Goal: Task Accomplishment & Management: Manage account settings

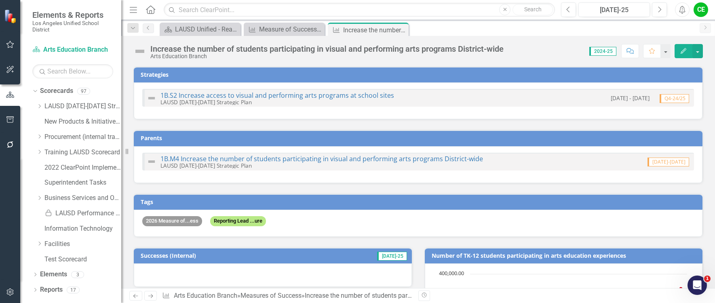
scroll to position [765, 0]
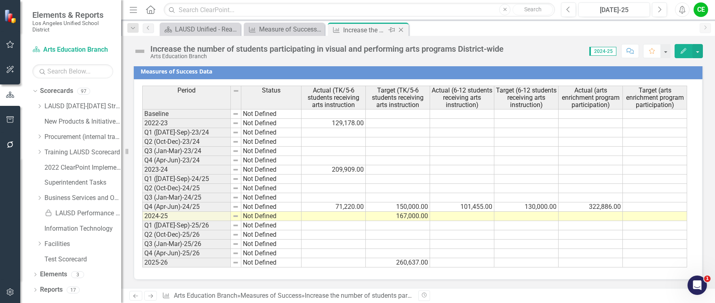
click at [400, 30] on icon "Close" at bounding box center [401, 30] width 8 height 6
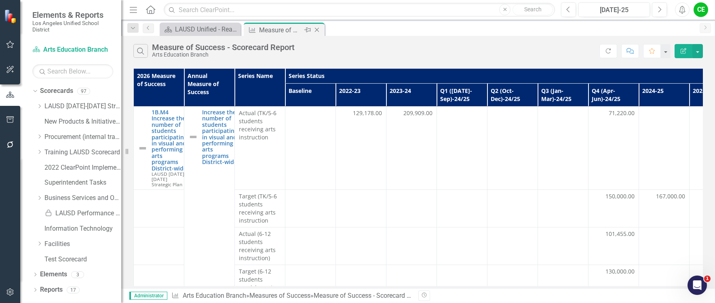
click at [314, 27] on icon "Close" at bounding box center [317, 30] width 8 height 6
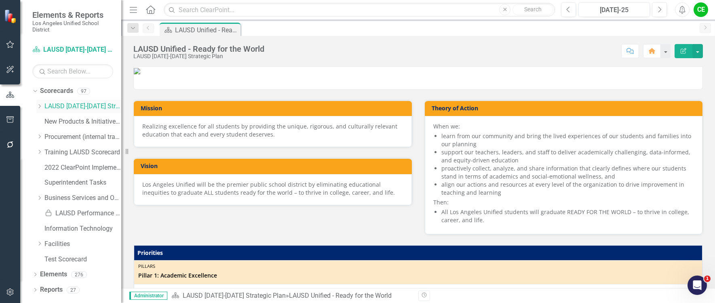
click at [39, 105] on icon at bounding box center [40, 106] width 2 height 4
click at [49, 180] on icon "Dropdown" at bounding box center [47, 182] width 6 height 5
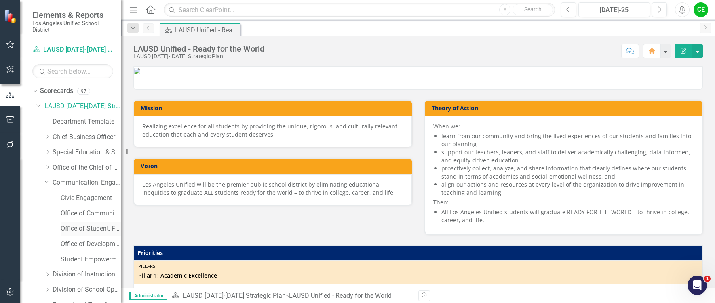
click at [93, 230] on link "Office of Student, Family and Community Engagement (SFACE)" at bounding box center [91, 228] width 61 height 9
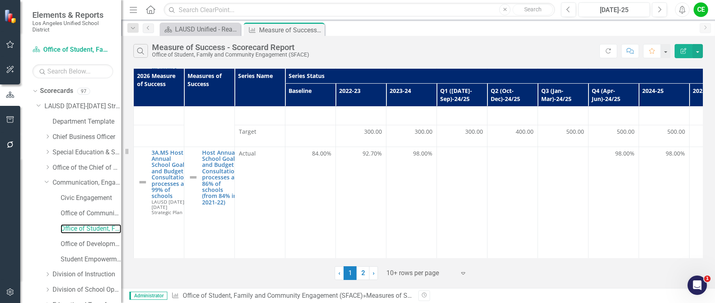
scroll to position [549, 0]
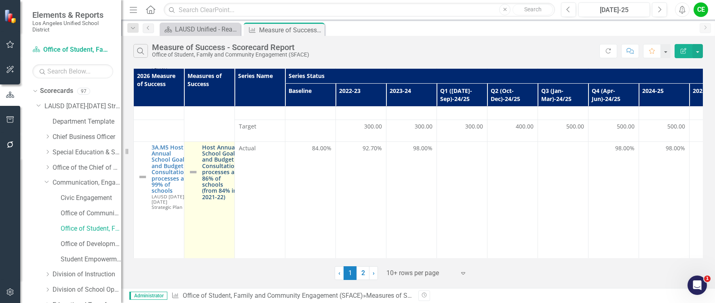
click at [204, 148] on link "Host Annual School Goals and Budget Consultation processes at 86% of schools (f…" at bounding box center [220, 172] width 36 height 56
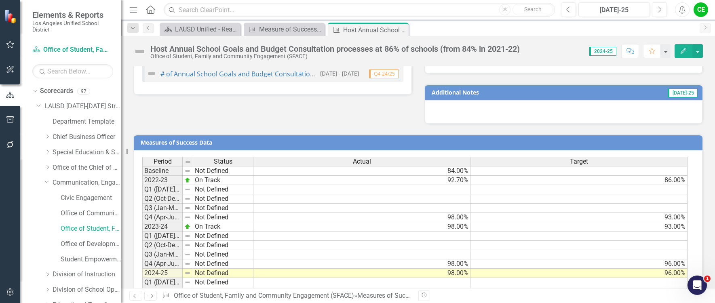
scroll to position [623, 0]
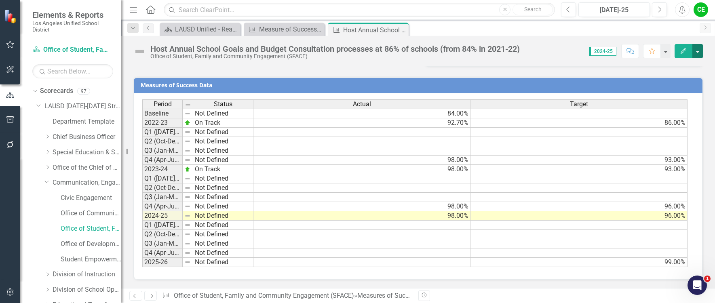
click at [697, 54] on button "button" at bounding box center [697, 51] width 11 height 14
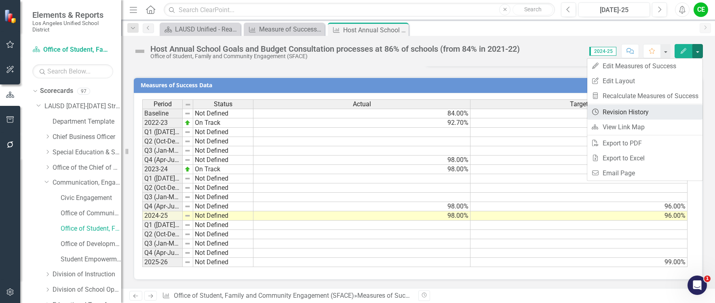
click at [635, 105] on link "Revision History Revision History" at bounding box center [644, 112] width 115 height 15
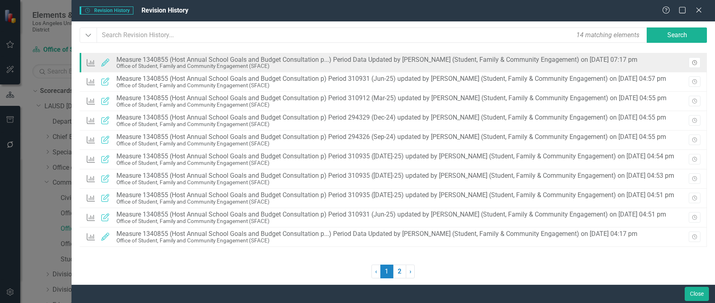
click at [698, 61] on button "Revision History" at bounding box center [695, 62] width 12 height 11
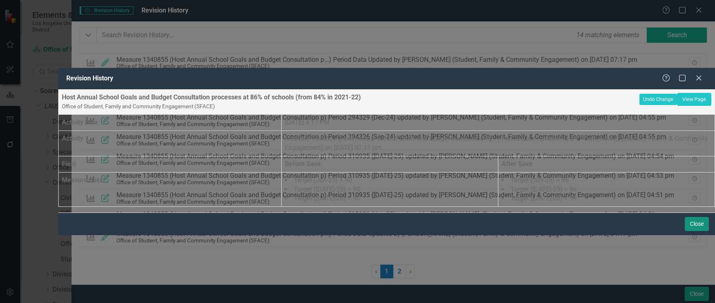
click at [699, 231] on button "Close" at bounding box center [697, 224] width 24 height 14
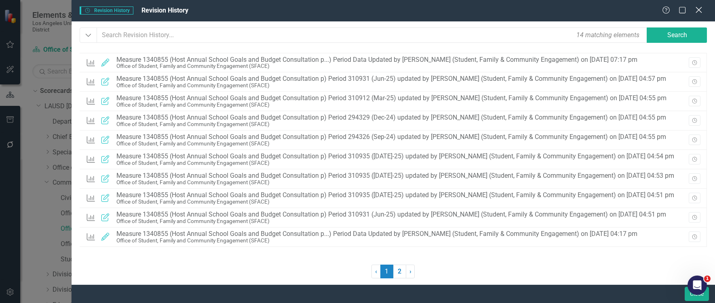
click at [702, 10] on icon "Close" at bounding box center [698, 10] width 10 height 8
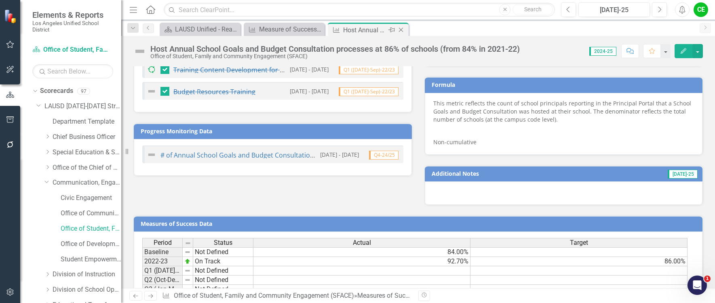
scroll to position [461, 0]
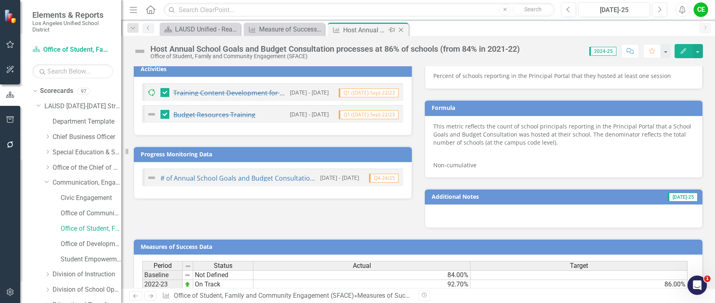
click at [402, 29] on icon at bounding box center [401, 30] width 4 height 4
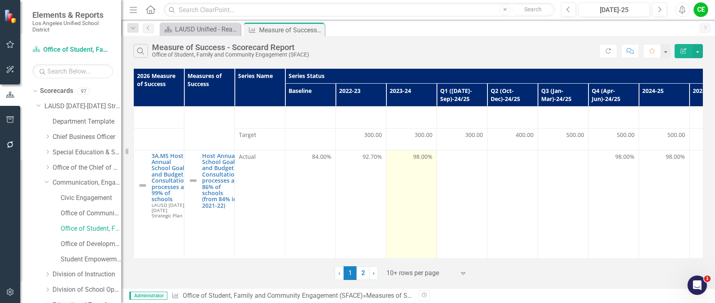
scroll to position [549, 0]
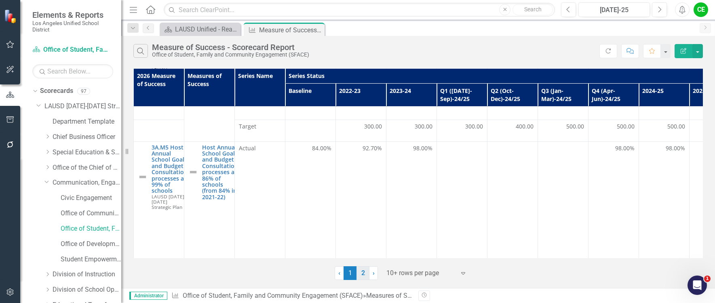
click at [365, 270] on link "2" at bounding box center [362, 273] width 13 height 14
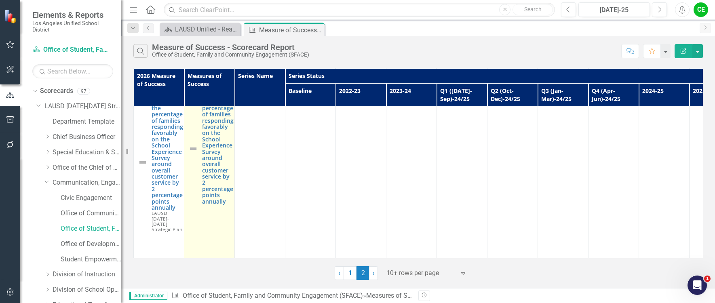
scroll to position [162, 0]
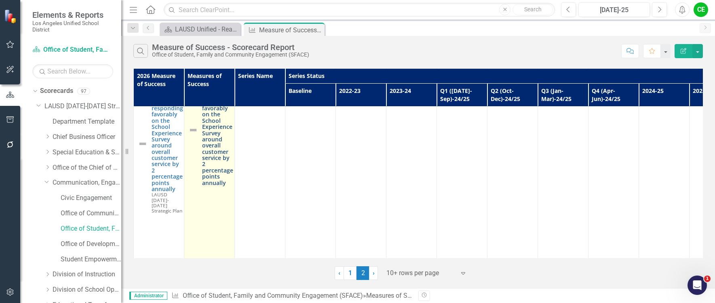
click at [206, 164] on link "Increase the percentage of families responding favorably on the School Experien…" at bounding box center [218, 130] width 32 height 112
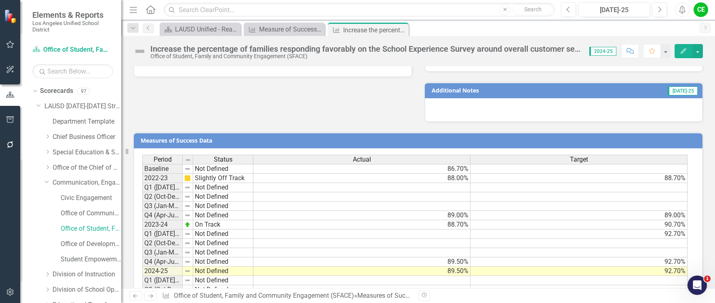
scroll to position [647, 0]
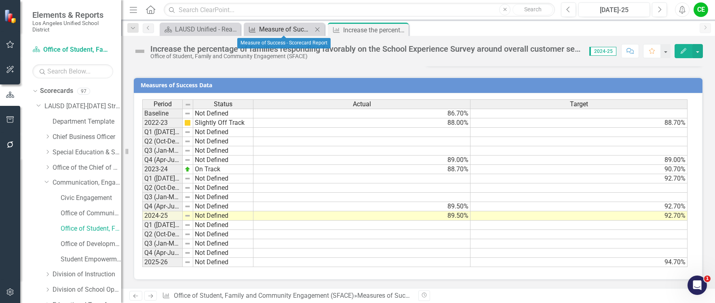
click at [282, 29] on div "Measure of Success - Scorecard Report" at bounding box center [285, 29] width 53 height 10
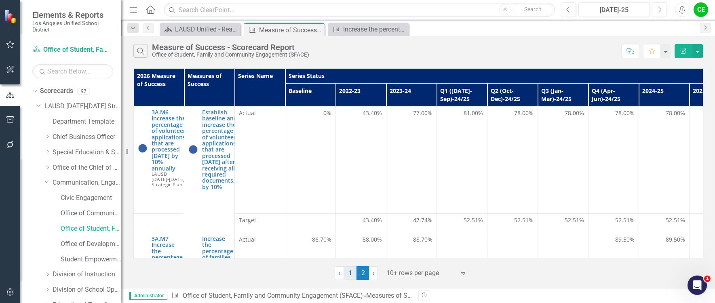
click at [353, 276] on link "1" at bounding box center [349, 273] width 13 height 14
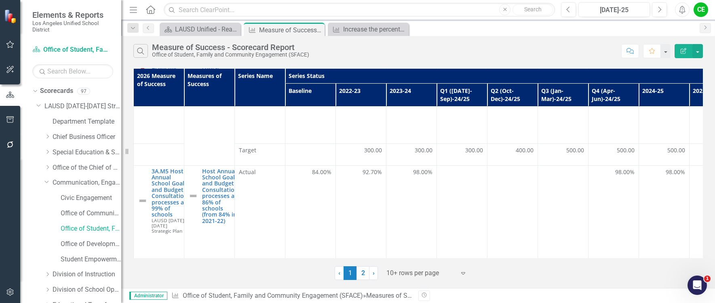
scroll to position [549, 0]
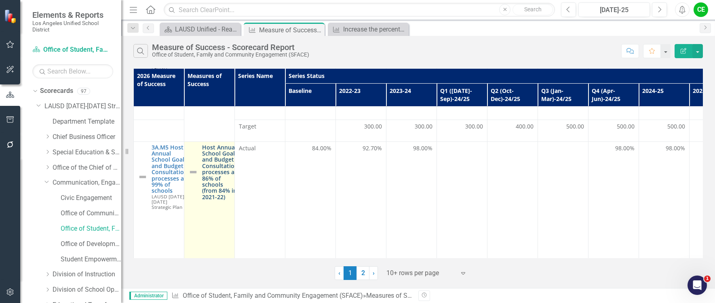
click at [222, 158] on link "Host Annual School Goals and Budget Consultation processes at 86% of schools (f…" at bounding box center [220, 172] width 36 height 56
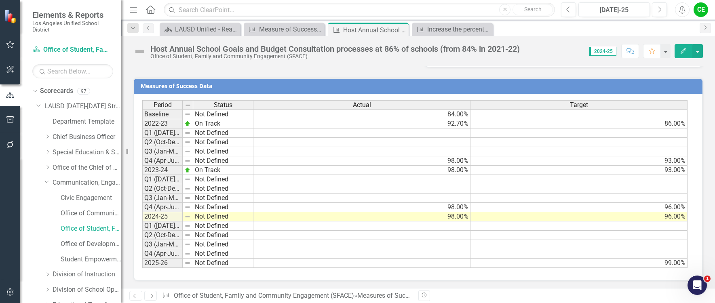
scroll to position [623, 0]
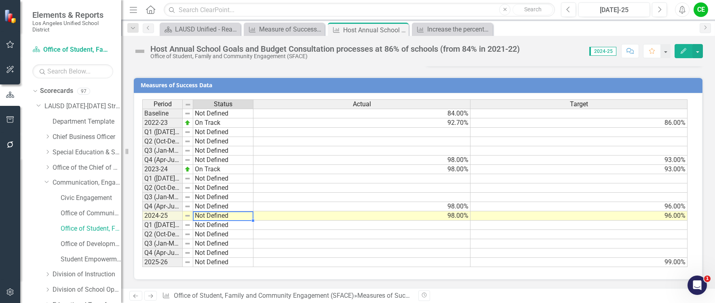
click at [202, 215] on td "Not Defined" at bounding box center [223, 215] width 60 height 9
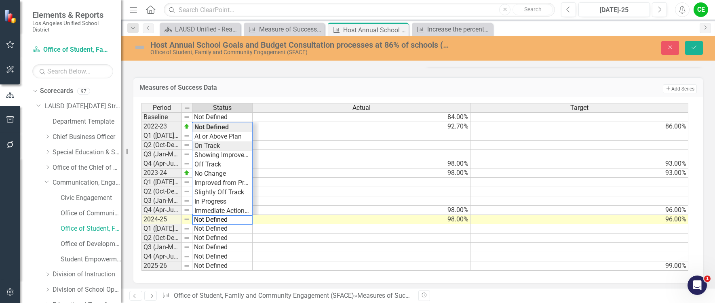
type textarea "On Track"
click at [209, 147] on div "Period Status Actual Target Baseline Not Defined 84.00% 2022-23 On Track 92.70%…" at bounding box center [414, 187] width 547 height 168
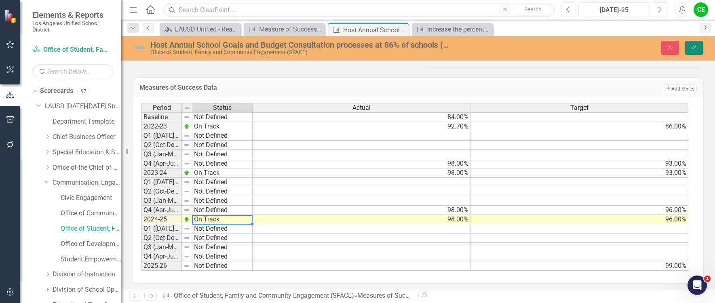
click at [696, 48] on icon "Save" at bounding box center [693, 47] width 7 height 6
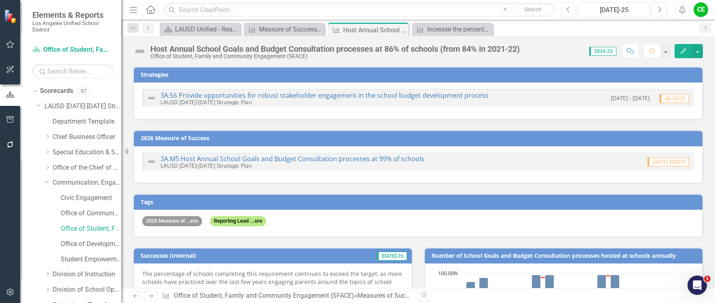
checkbox input "false"
checkbox input "true"
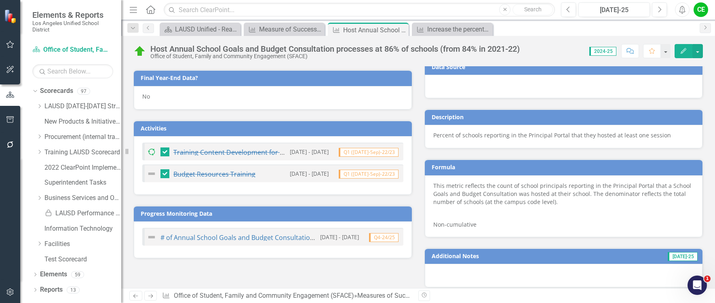
scroll to position [404, 0]
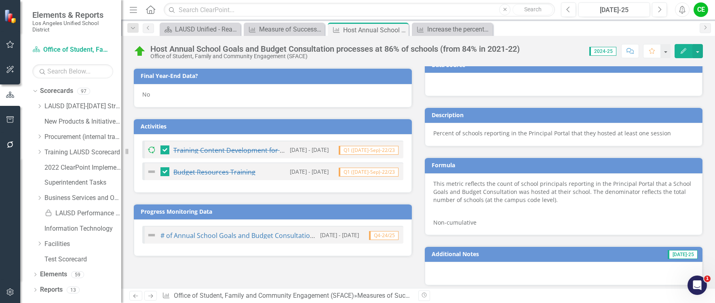
click at [162, 98] on div "No" at bounding box center [273, 95] width 278 height 23
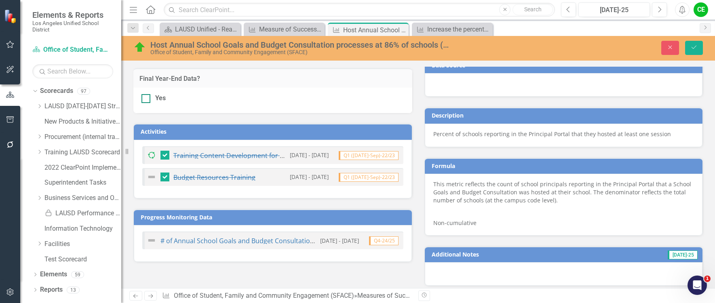
click at [150, 101] on div at bounding box center [145, 98] width 9 height 9
click at [147, 99] on input "Yes" at bounding box center [143, 96] width 5 height 5
checkbox input "true"
click at [693, 48] on icon "Save" at bounding box center [693, 47] width 7 height 6
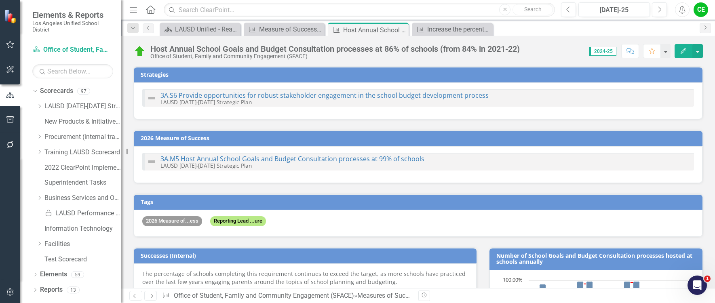
checkbox input "false"
checkbox input "true"
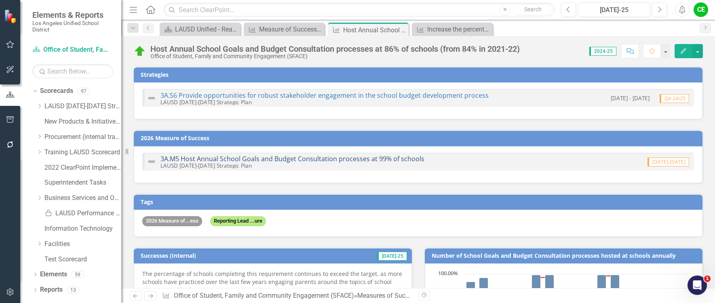
click at [359, 160] on link "3A.M5 Host Annual School Goals and Budget Consultation processes at 99% of scho…" at bounding box center [292, 158] width 264 height 9
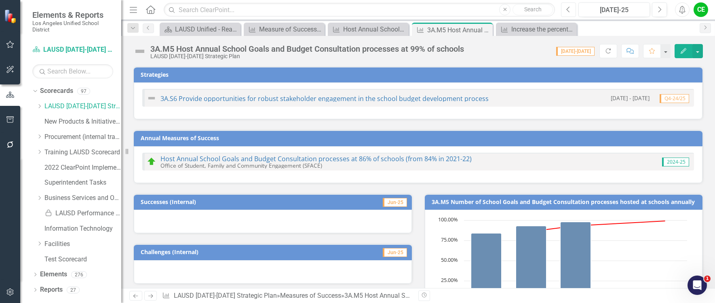
click at [571, 11] on icon "Previous" at bounding box center [568, 9] width 4 height 7
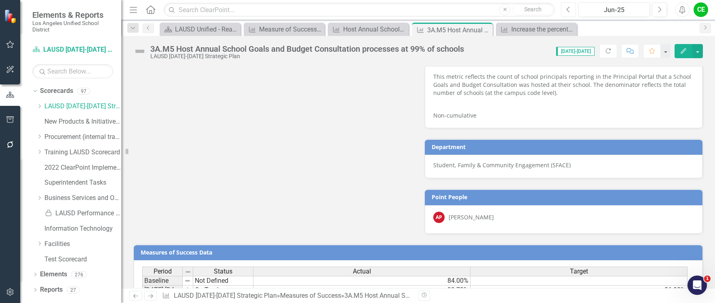
scroll to position [537, 0]
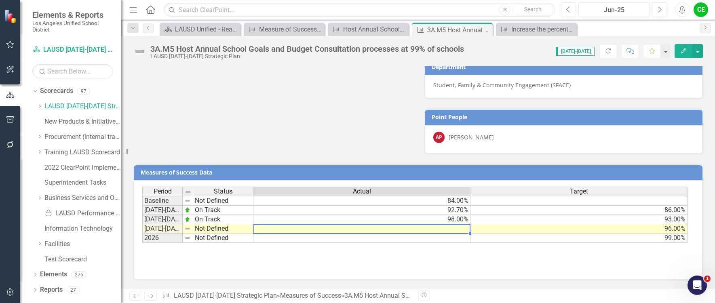
click at [411, 229] on td at bounding box center [361, 228] width 217 height 9
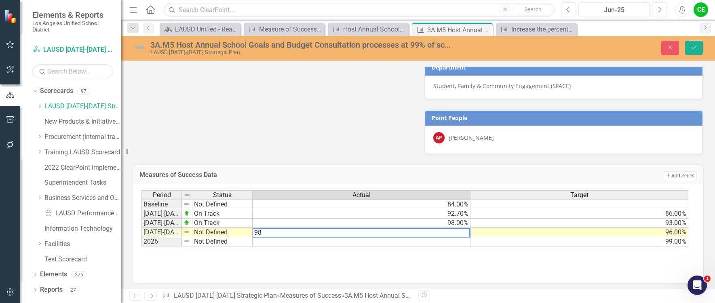
type textarea "98"
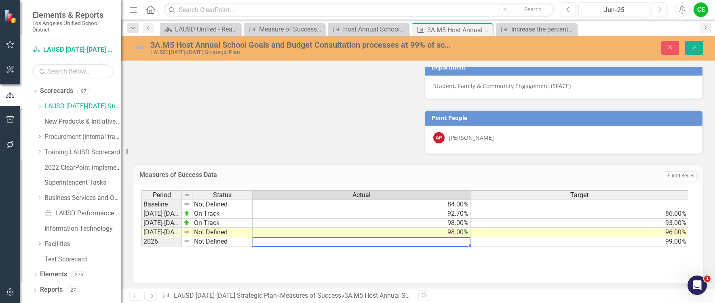
click at [460, 239] on td at bounding box center [362, 241] width 218 height 9
click at [697, 46] on icon "Save" at bounding box center [693, 47] width 7 height 6
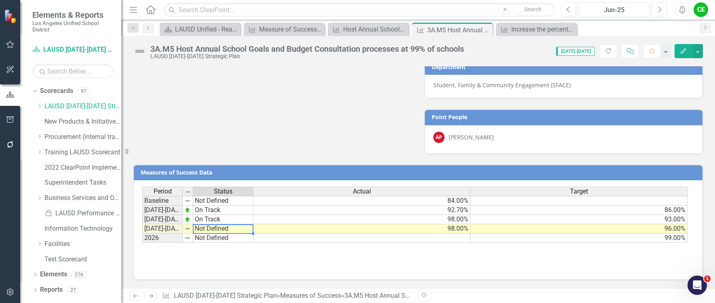
click at [210, 228] on td "Not Defined" at bounding box center [223, 228] width 60 height 9
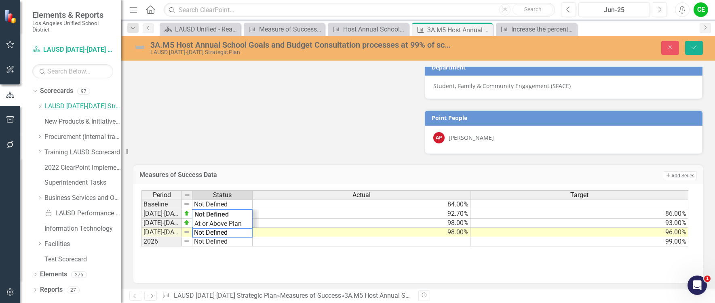
drag, startPoint x: 234, startPoint y: 231, endPoint x: 186, endPoint y: 233, distance: 48.5
click at [186, 233] on div "Period Status Actual Target Baseline Not Defined 84.00% [DATE]-[DATE] On Track …" at bounding box center [414, 218] width 547 height 57
click at [206, 223] on div "Period Status Actual Target Baseline Not Defined 84.00% [DATE]-[DATE] On Track …" at bounding box center [414, 218] width 547 height 57
type textarea "On Track"
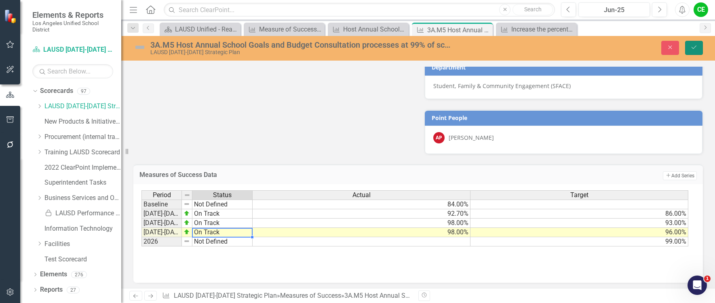
click at [697, 46] on button "Save" at bounding box center [694, 48] width 18 height 14
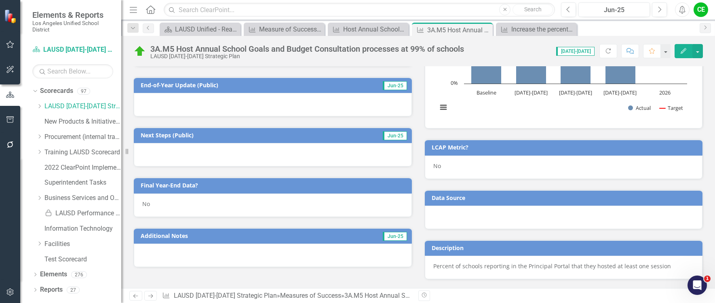
scroll to position [242, 0]
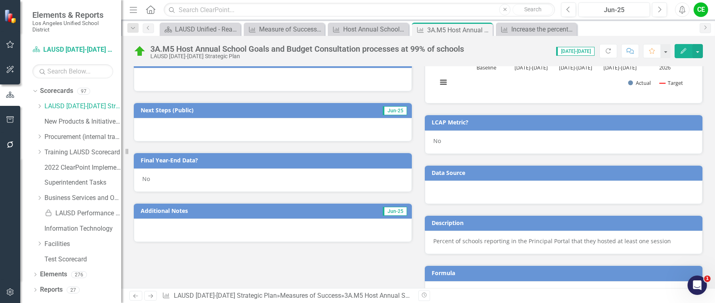
click at [175, 181] on div "No" at bounding box center [273, 180] width 278 height 23
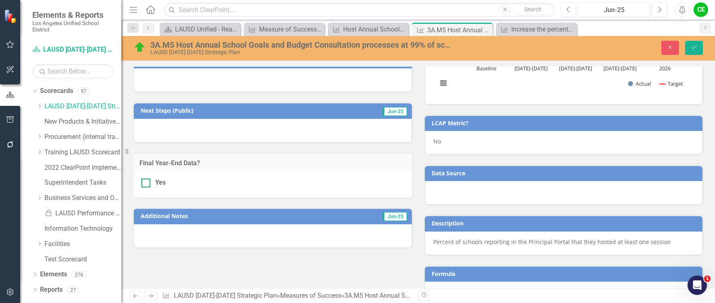
click at [151, 184] on div "Yes" at bounding box center [272, 182] width 263 height 9
click at [147, 184] on input "Yes" at bounding box center [143, 181] width 5 height 5
checkbox input "true"
click at [695, 44] on button "Save" at bounding box center [694, 48] width 18 height 14
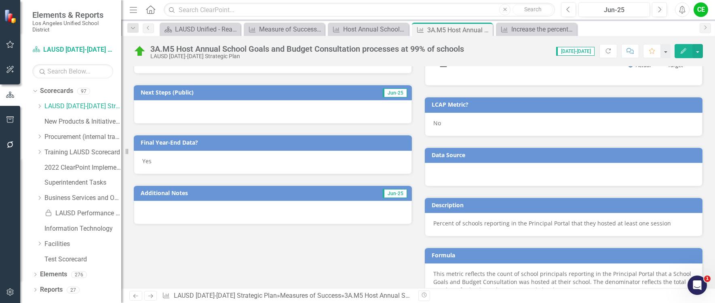
scroll to position [162, 0]
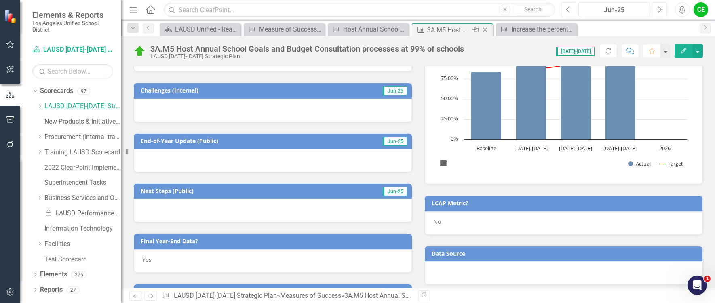
click at [486, 28] on icon "Close" at bounding box center [485, 30] width 8 height 6
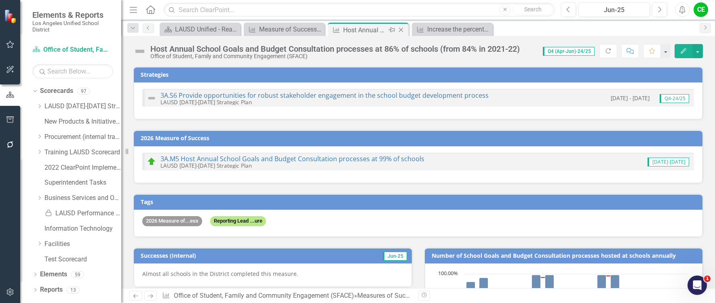
click at [399, 29] on icon "Close" at bounding box center [401, 30] width 8 height 6
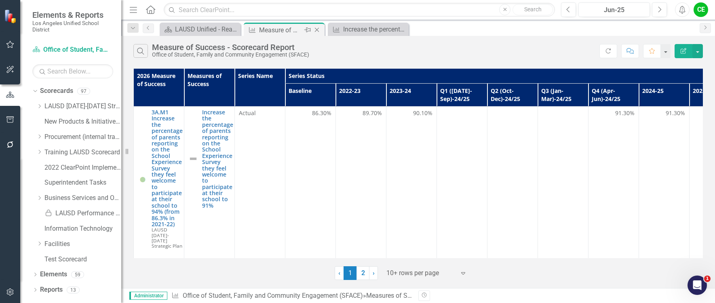
click at [274, 29] on div "Measure of Success - Scorecard Report" at bounding box center [280, 30] width 43 height 10
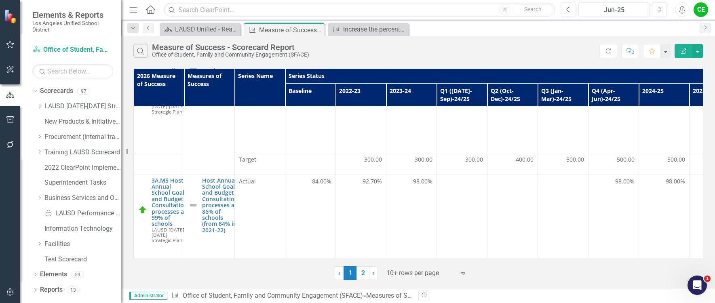
scroll to position [549, 0]
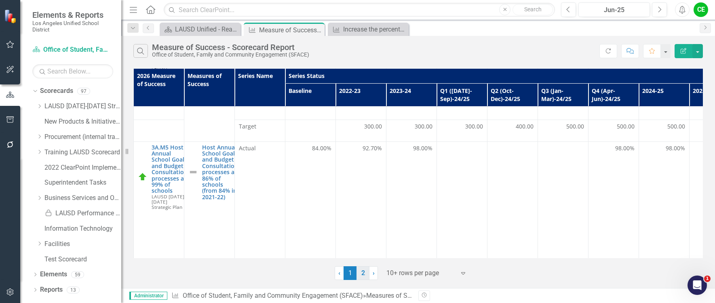
click at [363, 274] on link "2" at bounding box center [362, 273] width 13 height 14
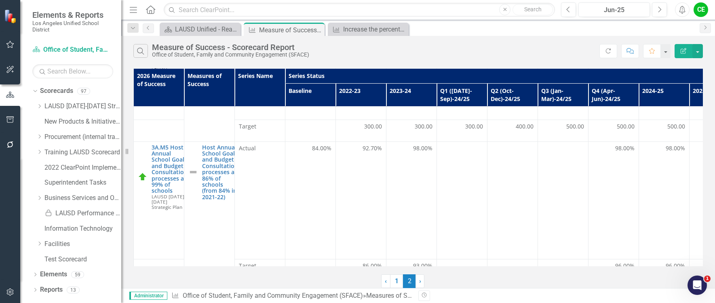
scroll to position [0, 0]
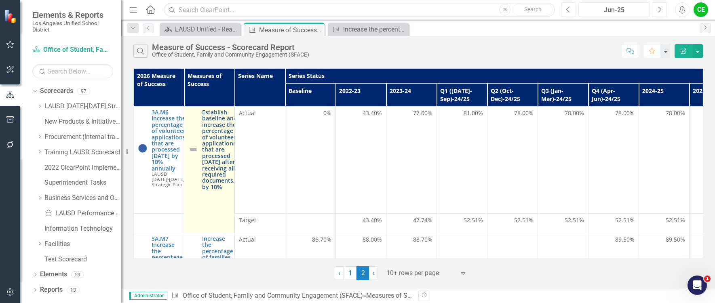
click at [223, 156] on link "Establish baseline and increase the percentage of volunteer applications, that …" at bounding box center [220, 149] width 36 height 81
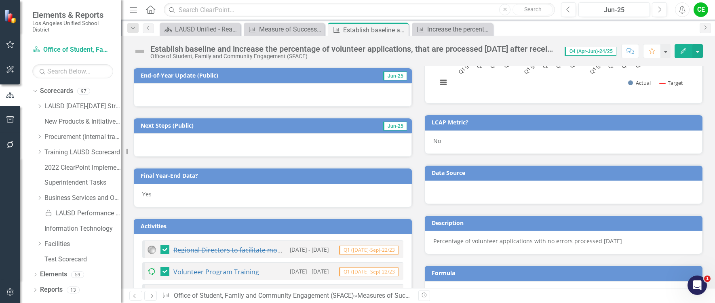
scroll to position [364, 0]
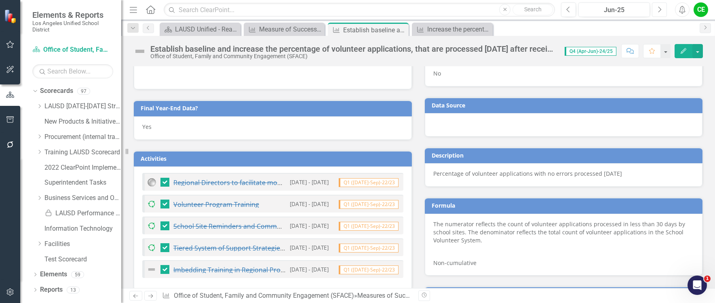
click at [661, 14] on button "Next" at bounding box center [659, 9] width 15 height 15
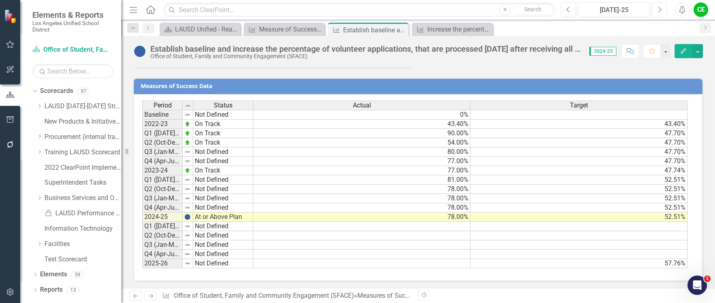
scroll to position [695, 0]
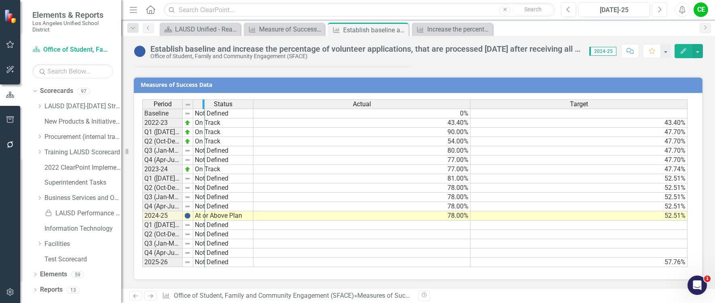
drag, startPoint x: 181, startPoint y: 105, endPoint x: 203, endPoint y: 108, distance: 22.5
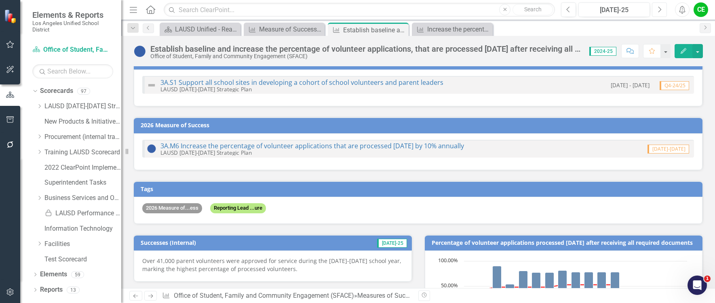
scroll to position [8, 0]
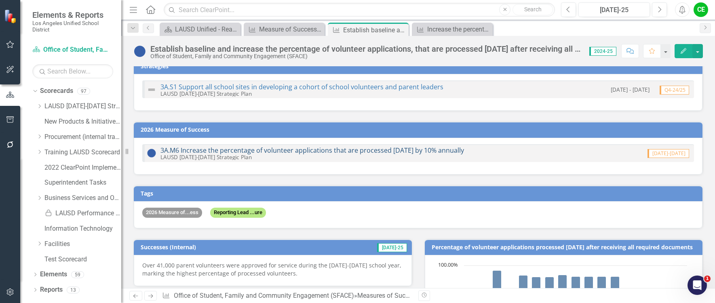
click at [363, 150] on link "3A.M6 Increase the percentage of volunteer applications that are processed [DAT…" at bounding box center [311, 150] width 303 height 9
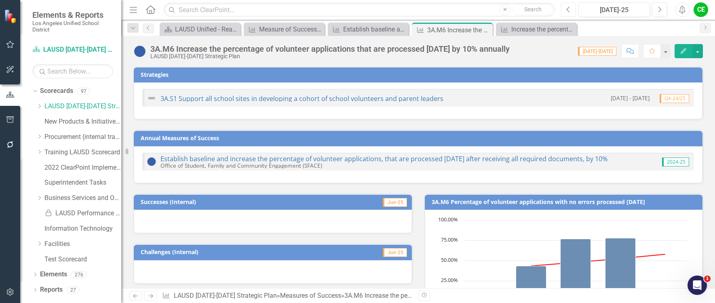
click at [571, 7] on button "Previous" at bounding box center [568, 9] width 15 height 15
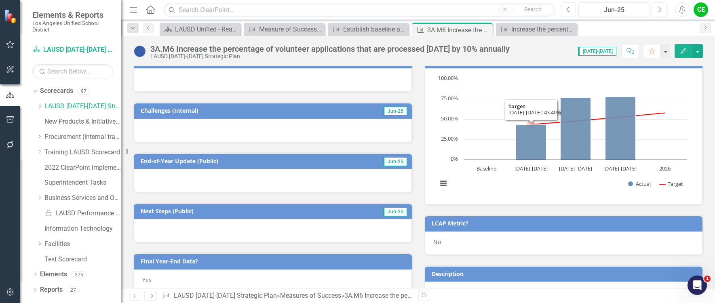
scroll to position [124, 0]
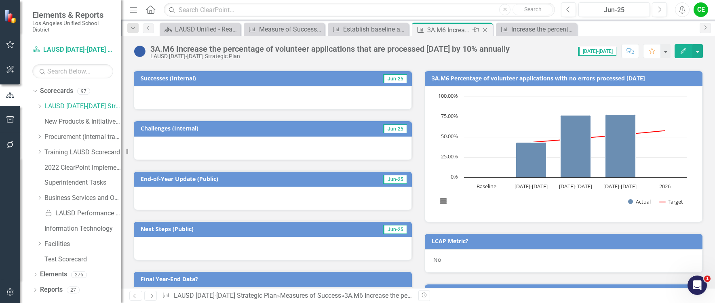
click at [486, 31] on icon at bounding box center [485, 30] width 4 height 4
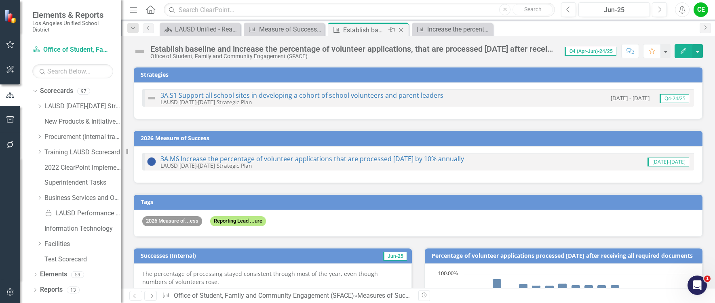
click at [402, 28] on icon "Close" at bounding box center [401, 30] width 8 height 6
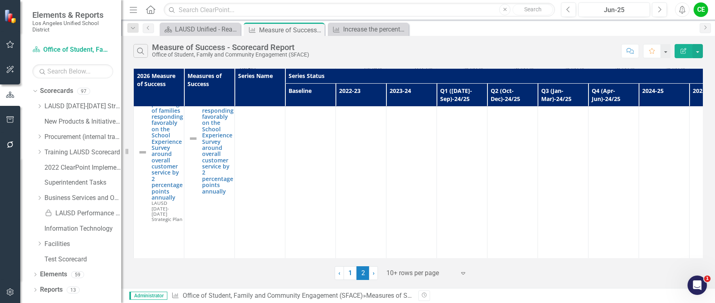
scroll to position [121, 0]
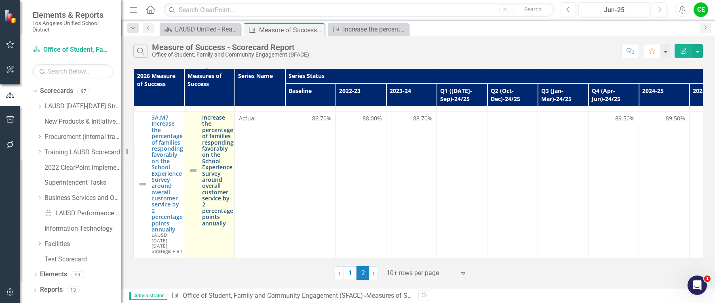
click at [210, 140] on link "Increase the percentage of families responding favorably on the School Experien…" at bounding box center [218, 170] width 32 height 112
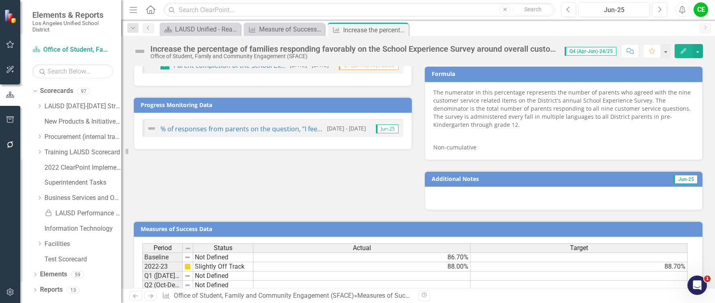
scroll to position [647, 0]
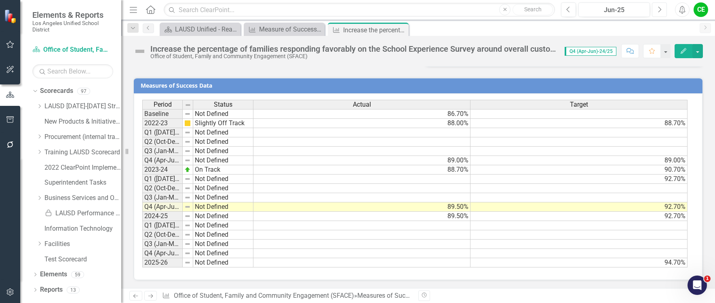
click at [661, 10] on icon "Next" at bounding box center [659, 9] width 4 height 7
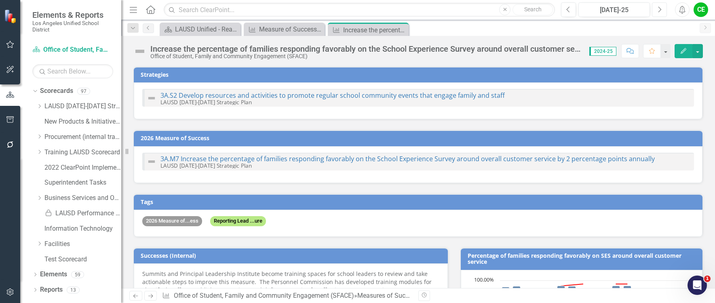
checkbox input "true"
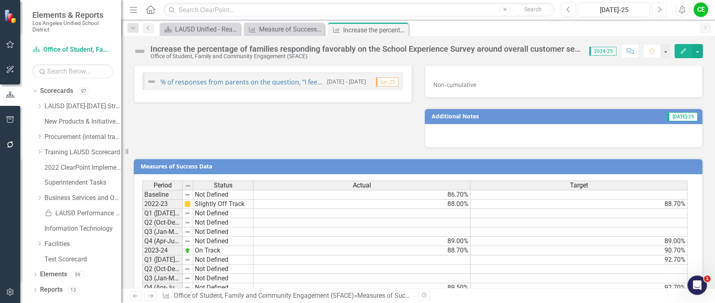
scroll to position [647, 0]
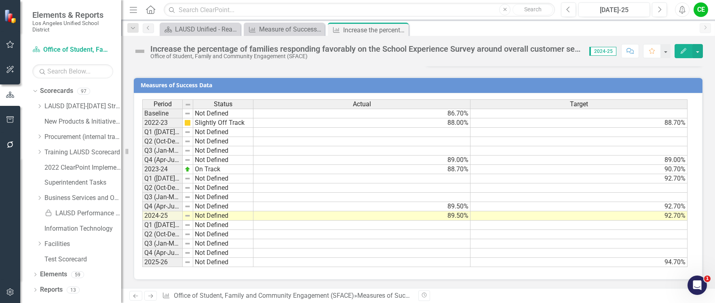
click at [218, 215] on td "Not Defined" at bounding box center [223, 215] width 60 height 9
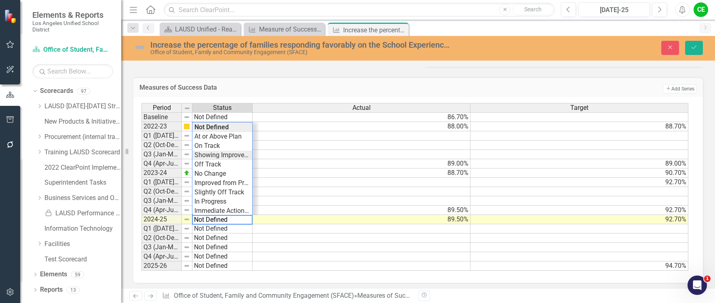
type textarea "Showing Improvemet"
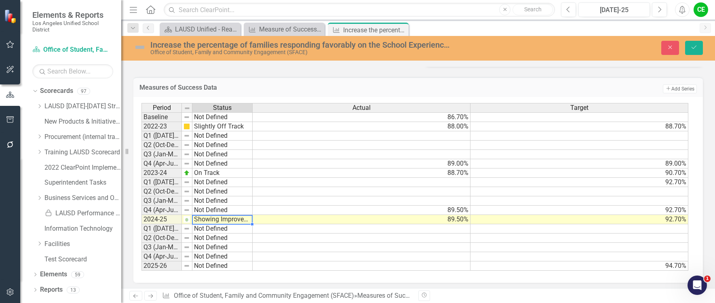
click at [232, 154] on div "Period Status Actual Target Baseline Not Defined 86.70% 2022-23 Slightly Off Tr…" at bounding box center [414, 187] width 547 height 168
click at [695, 42] on button "Save" at bounding box center [694, 48] width 18 height 14
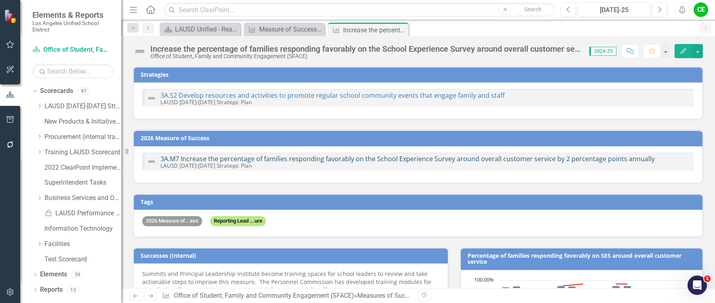
checkbox input "false"
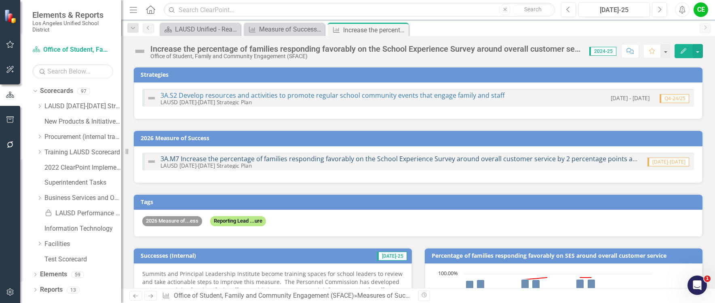
checkbox input "true"
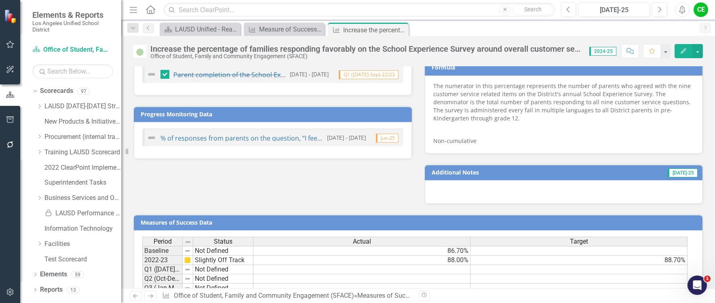
scroll to position [404, 0]
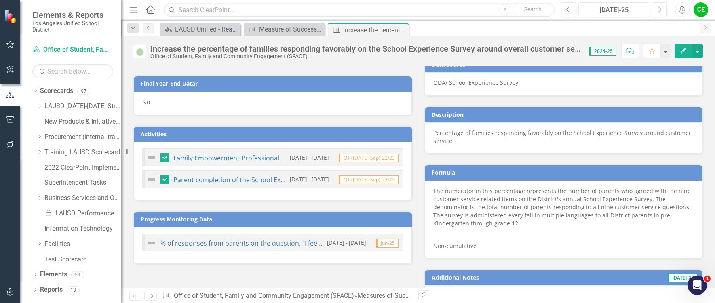
click at [163, 103] on div "No" at bounding box center [273, 103] width 278 height 23
click at [164, 103] on div "No" at bounding box center [273, 103] width 278 height 23
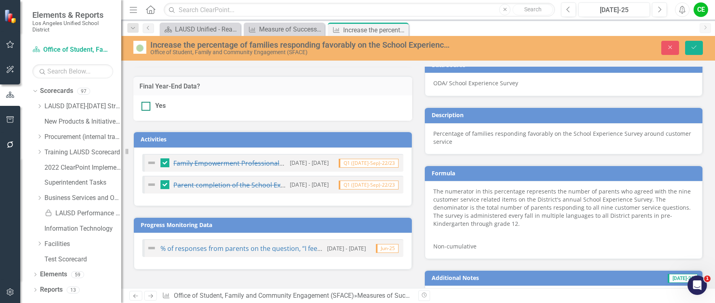
click at [146, 109] on div at bounding box center [145, 106] width 9 height 9
click at [146, 107] on input "Yes" at bounding box center [143, 104] width 5 height 5
checkbox input "true"
click at [691, 40] on div "Increase the percentage of families responding favorably on the School Experien…" at bounding box center [418, 47] width 594 height 15
click at [689, 46] on button "Save" at bounding box center [694, 48] width 18 height 14
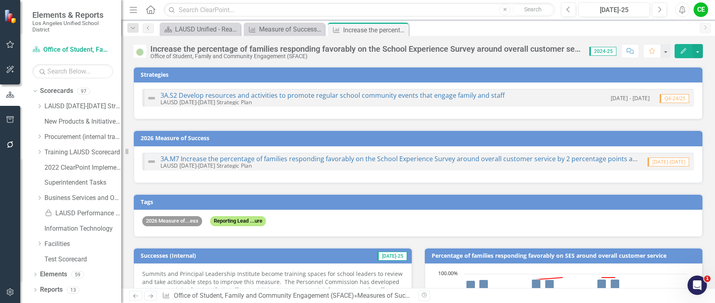
click at [368, 154] on div "3A.M7 Increase the percentage of families responding favorably on the School Ex…" at bounding box center [418, 162] width 552 height 18
click at [379, 156] on link "3A.M7 Increase the percentage of families responding favorably on the School Ex…" at bounding box center [407, 158] width 494 height 9
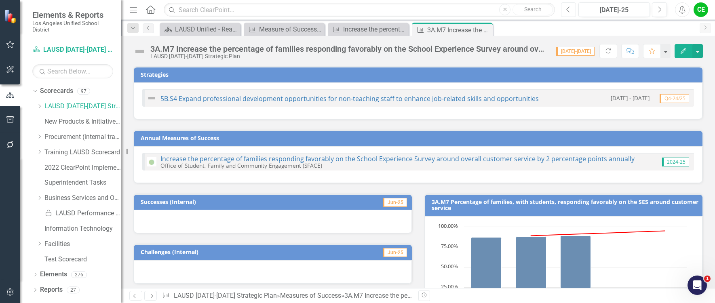
click at [569, 11] on icon "Previous" at bounding box center [568, 9] width 4 height 7
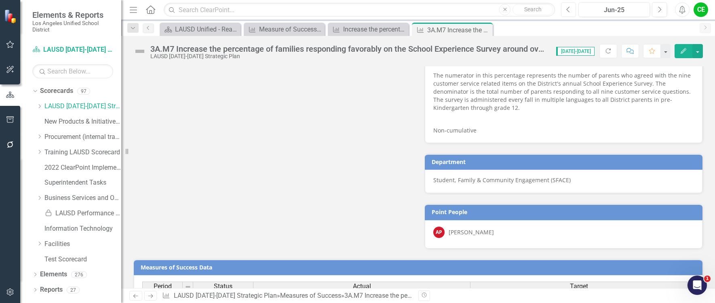
scroll to position [517, 0]
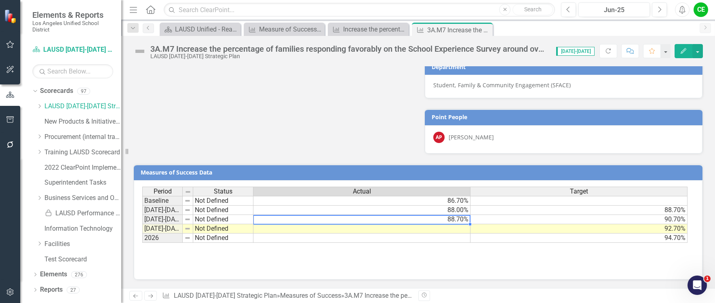
click at [458, 223] on td "88.70%" at bounding box center [361, 219] width 217 height 9
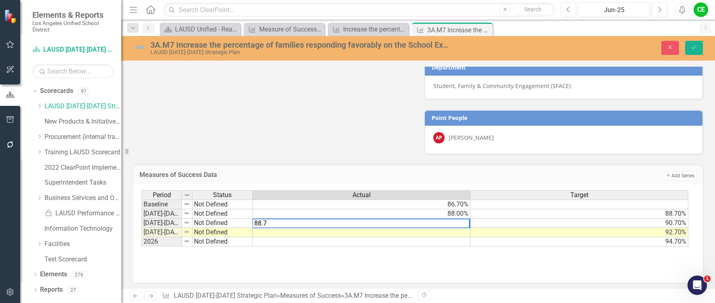
click at [264, 222] on textarea "88.7" at bounding box center [360, 224] width 217 height 10
type textarea "88.8"
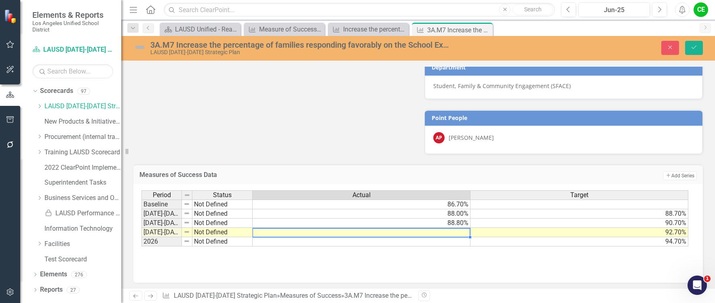
click at [378, 235] on td at bounding box center [362, 232] width 218 height 9
click at [417, 239] on td at bounding box center [362, 241] width 218 height 9
click at [422, 233] on td at bounding box center [362, 232] width 218 height 9
type textarea "89.5"
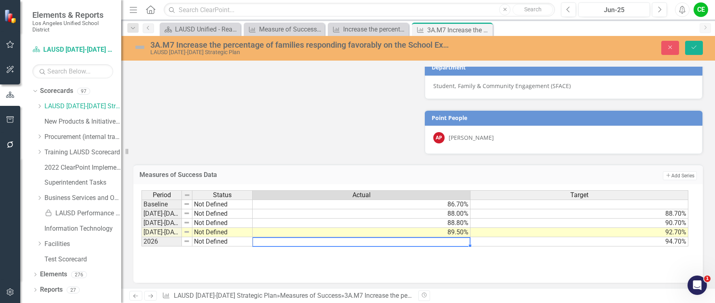
click at [424, 244] on td at bounding box center [362, 241] width 218 height 9
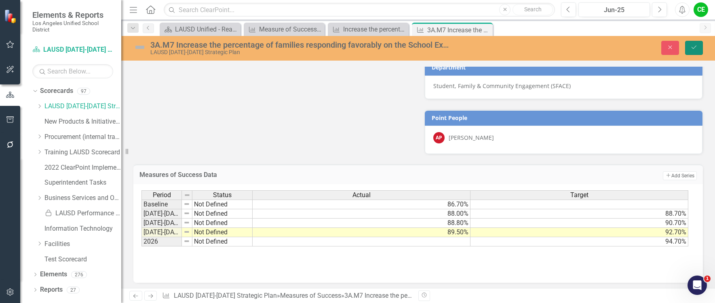
click at [687, 44] on button "Save" at bounding box center [694, 48] width 18 height 14
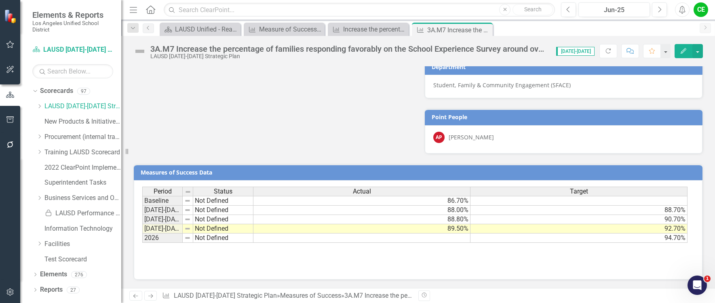
click at [209, 229] on td "Not Defined" at bounding box center [223, 228] width 60 height 9
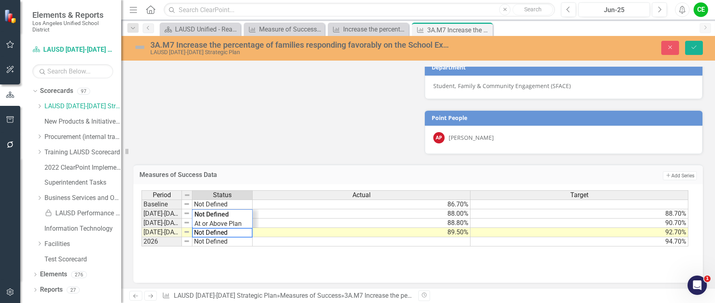
drag, startPoint x: 229, startPoint y: 229, endPoint x: 154, endPoint y: 230, distance: 75.2
click at [154, 230] on div "Period Status Actual Target Baseline Not Defined 86.70% [DATE]-[DATE] Not Defin…" at bounding box center [414, 218] width 547 height 57
click at [215, 225] on div "Period Status Actual Target Baseline Not Defined 86.70% [DATE]-[DATE] Not Defin…" at bounding box center [414, 218] width 547 height 57
type textarea "Showing Improvemet"
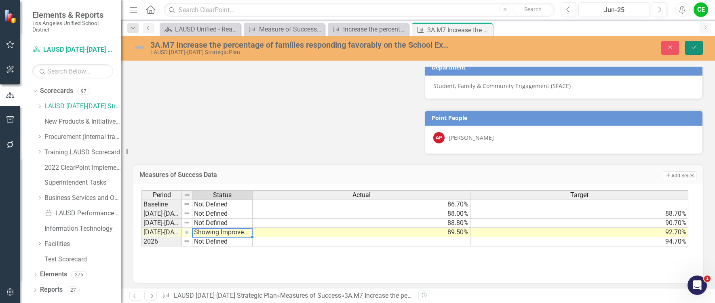
click at [691, 45] on icon "Save" at bounding box center [693, 47] width 7 height 6
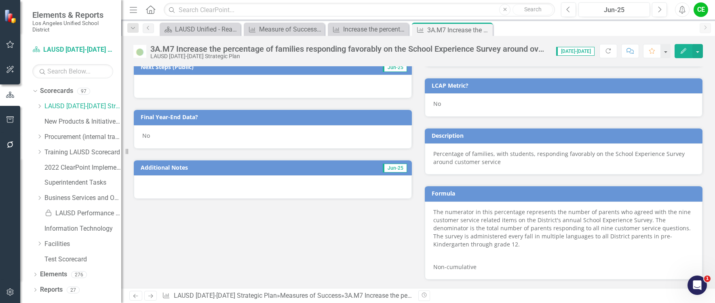
scroll to position [275, 0]
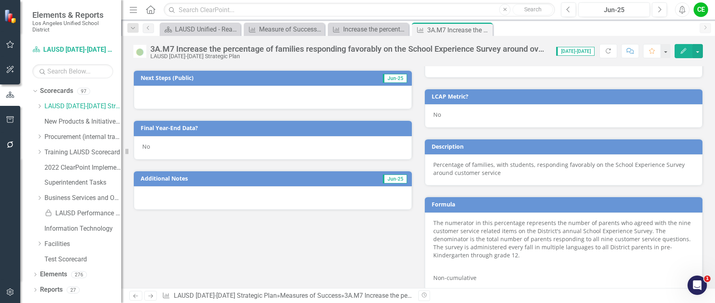
click at [169, 149] on div "No" at bounding box center [273, 147] width 278 height 23
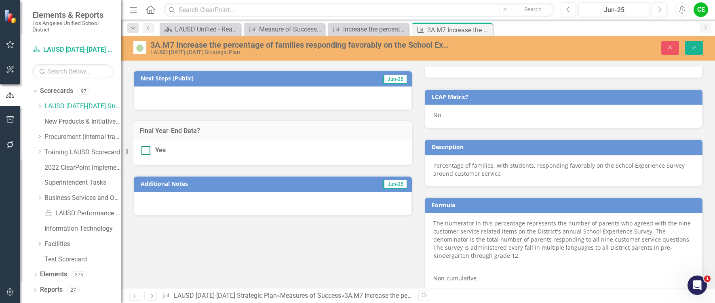
click at [147, 152] on div at bounding box center [145, 150] width 9 height 9
click at [147, 152] on input "Yes" at bounding box center [143, 148] width 5 height 5
checkbox input "true"
click at [697, 49] on icon "Save" at bounding box center [693, 47] width 7 height 6
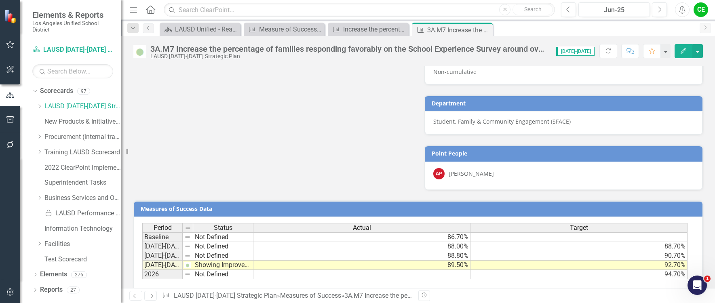
scroll to position [517, 0]
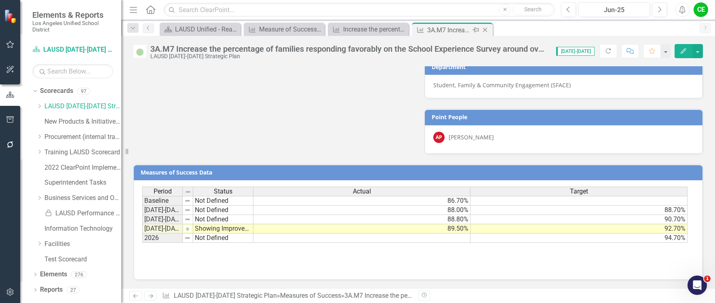
click at [487, 28] on icon "Close" at bounding box center [485, 30] width 8 height 6
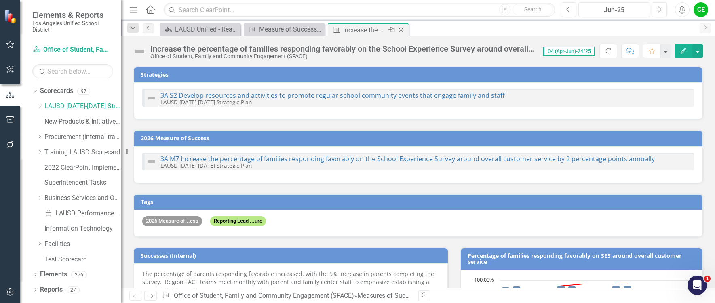
checkbox input "false"
checkbox input "true"
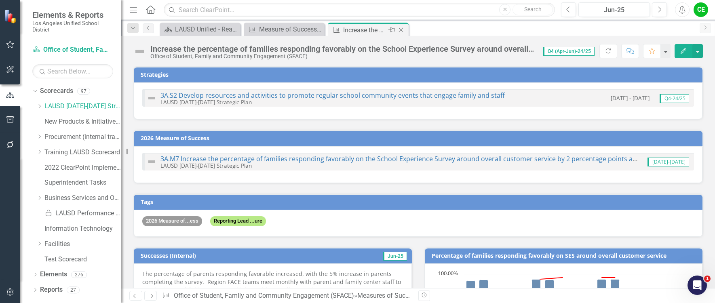
click at [399, 31] on icon "Close" at bounding box center [401, 30] width 8 height 6
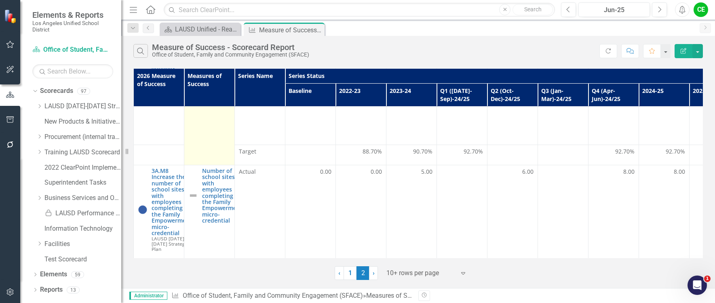
scroll to position [283, 0]
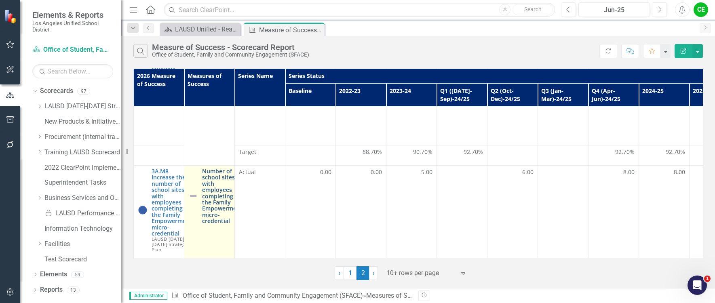
click at [212, 194] on link "Number of school sites with employees completing the Family Empowerment micro-c…" at bounding box center [222, 196] width 40 height 56
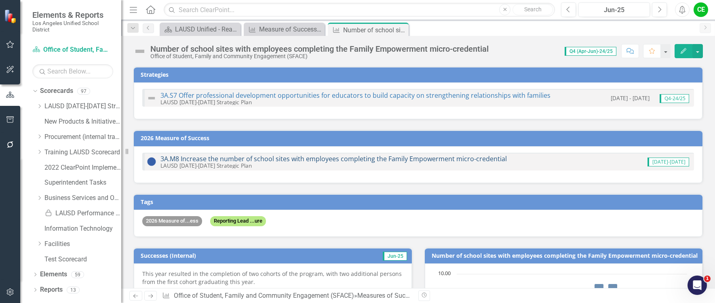
click at [372, 160] on link "3A.M8 Increase the number of school sites with employees completing the Family …" at bounding box center [333, 158] width 346 height 9
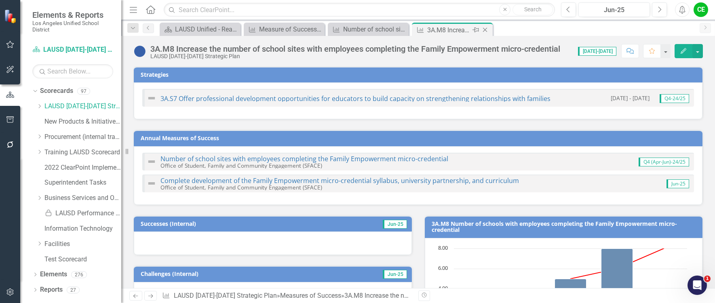
click at [487, 29] on icon "Close" at bounding box center [485, 30] width 8 height 6
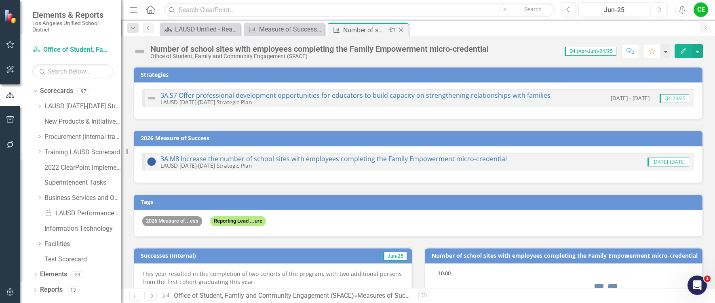
click at [402, 29] on icon "Close" at bounding box center [401, 30] width 8 height 6
